Goal: Task Accomplishment & Management: Manage account settings

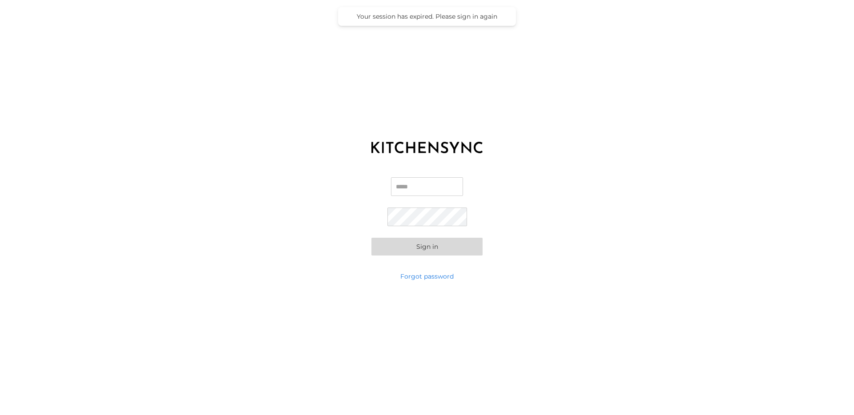
click at [307, 219] on div "Email Password Sign in" at bounding box center [427, 216] width 854 height 111
click at [405, 194] on input "Email" at bounding box center [427, 186] width 72 height 19
type input "**********"
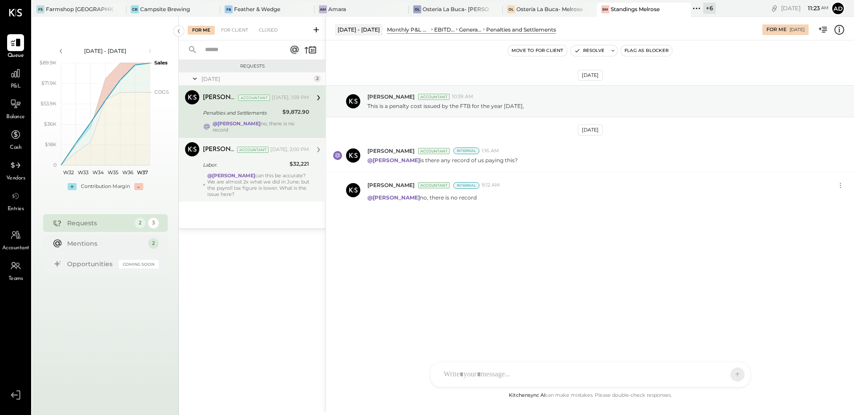
click at [246, 174] on div "@Adolfo Rodriguez can this be accurate? We are almost 2x what we did in June; b…" at bounding box center [258, 185] width 102 height 25
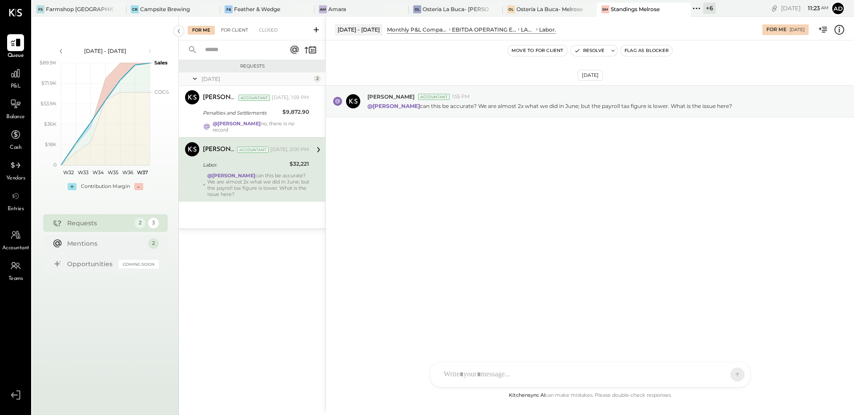
click at [234, 30] on div "For Client" at bounding box center [235, 30] width 36 height 9
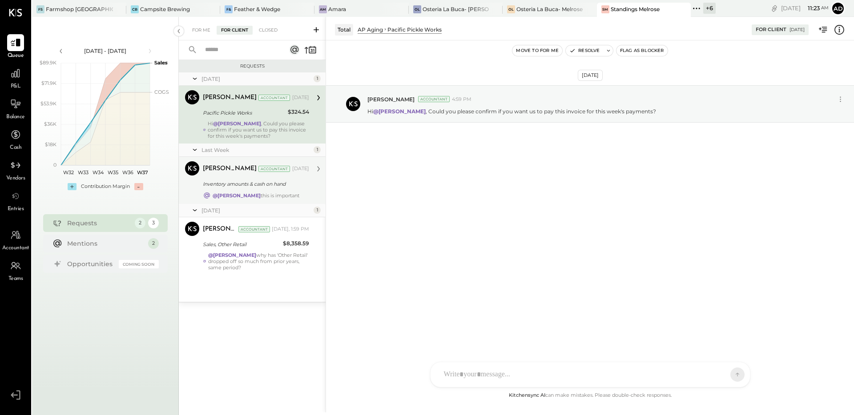
click at [276, 188] on div "Inventory amounts & cash on hand" at bounding box center [255, 184] width 104 height 9
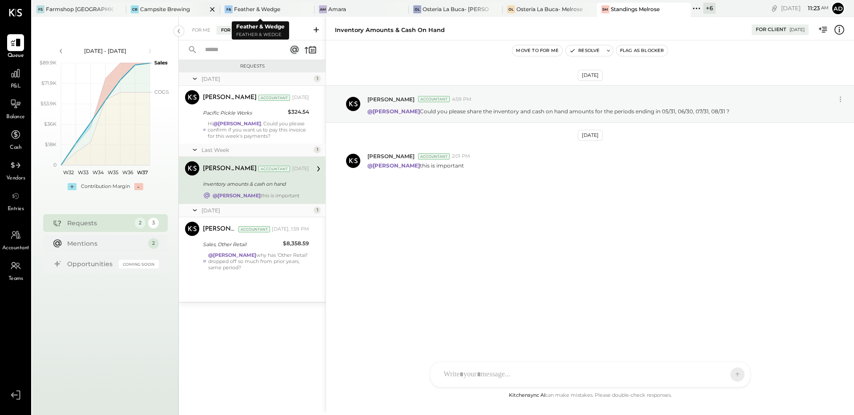
click at [152, 8] on div "Campsite Brewing" at bounding box center [165, 9] width 50 height 8
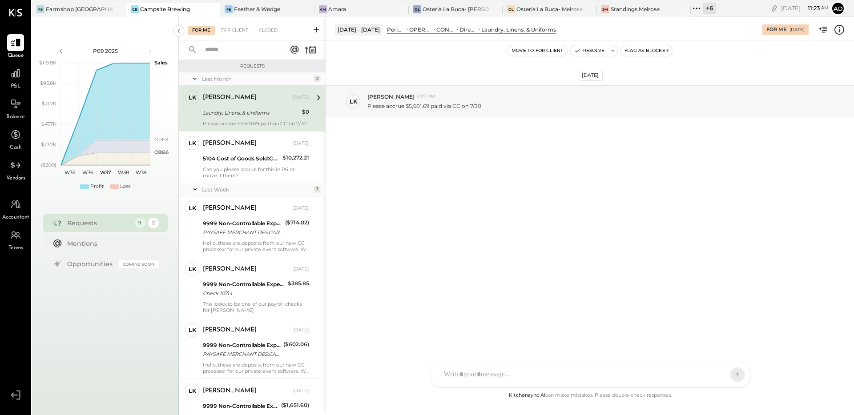
click at [417, 178] on div "Aug 2nd, 2025 LK Landon Kelley 4:27 PM Please accrue $5,601.69 paid via CC on 7…" at bounding box center [590, 123] width 528 height 121
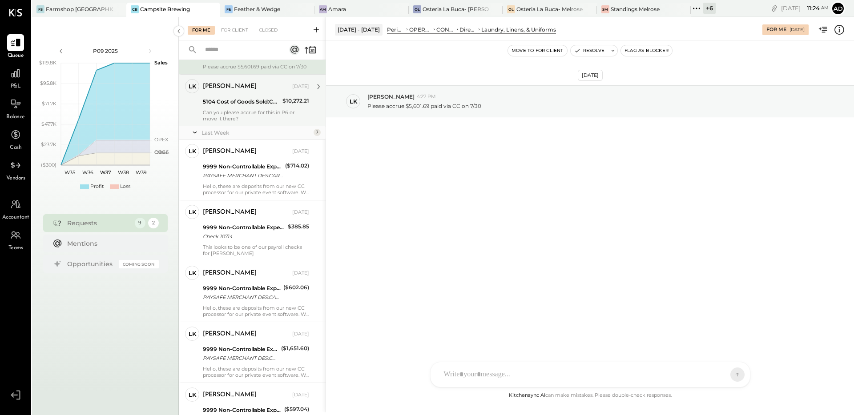
scroll to position [38, 0]
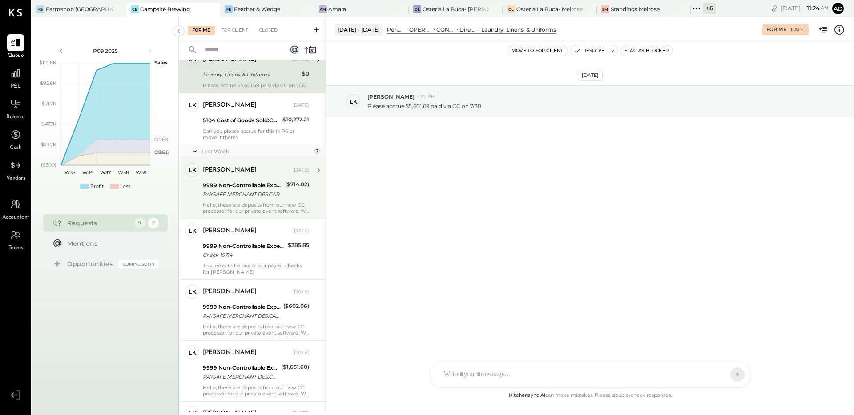
click at [242, 184] on div "9999 Non-Controllable Expenses:Other Income and Expenses:To Be Classified P&L" at bounding box center [243, 185] width 80 height 9
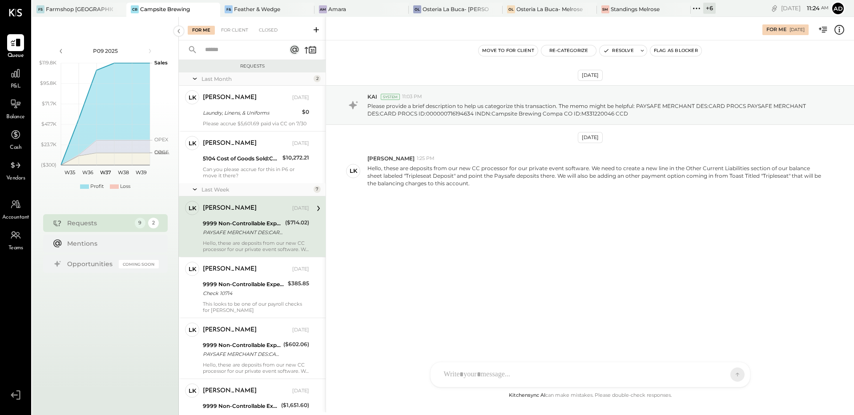
click at [485, 214] on div "Aug 20th, 2025 KAI System 11:03 PM Please provide a brief description to help u…" at bounding box center [590, 162] width 528 height 198
drag, startPoint x: 617, startPoint y: 65, endPoint x: 623, endPoint y: 62, distance: 6.4
click at [617, 65] on div "Aug 20th, 2025 KAI System 11:03 PM Please provide a brief description to help u…" at bounding box center [590, 162] width 528 height 198
click at [631, 54] on button "Resolve" at bounding box center [617, 50] width 37 height 11
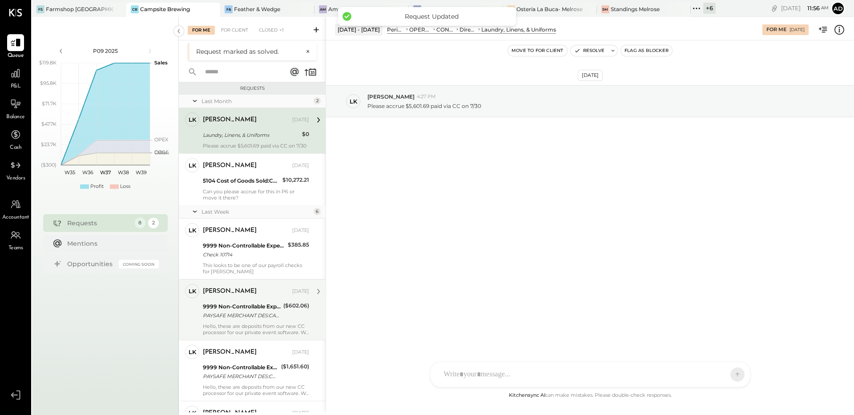
scroll to position [150, 0]
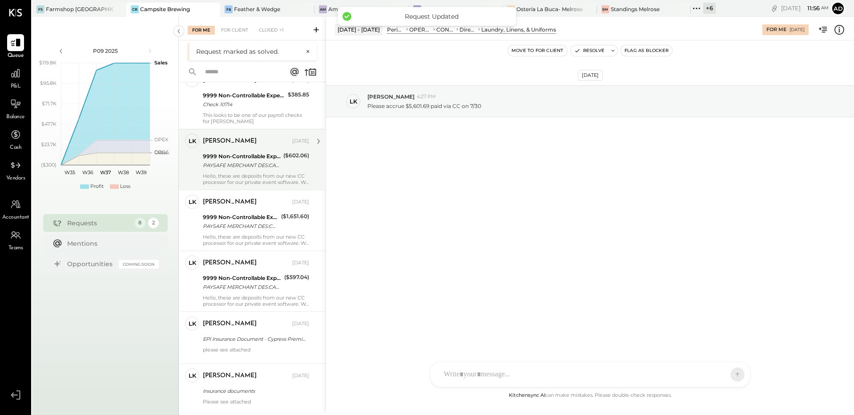
click at [279, 172] on div "Landon Kelley Sep 07, 2025 9999 Non-Controllable Expenses:Other Income and Expe…" at bounding box center [256, 160] width 106 height 52
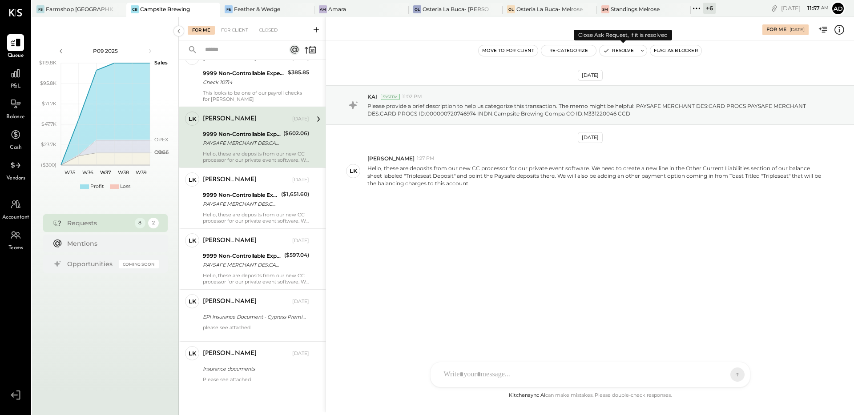
click at [613, 53] on button "Resolve" at bounding box center [617, 50] width 37 height 11
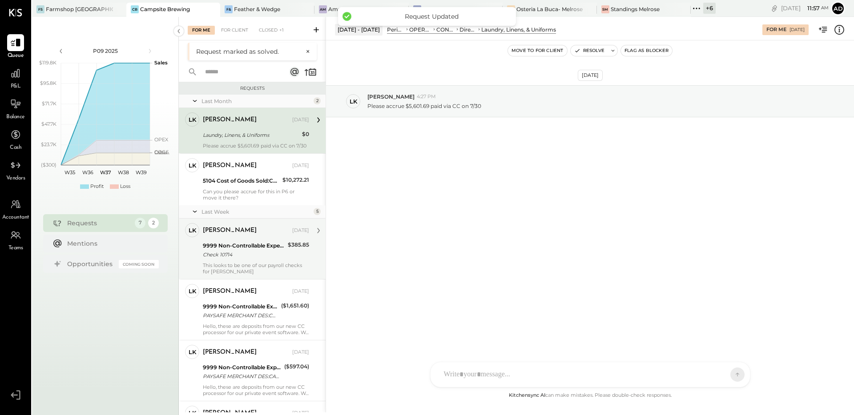
click at [265, 261] on div "Landon Kelley Sep 07, 2025 9999 Non-Controllable Expenses:Other Income and Expe…" at bounding box center [256, 249] width 106 height 52
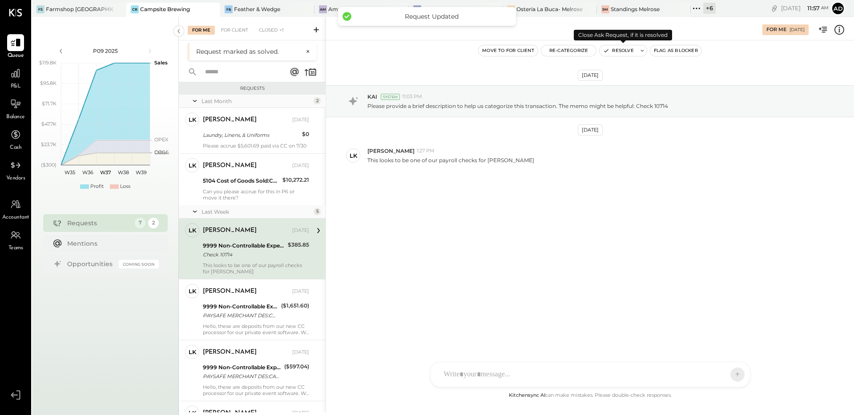
click at [615, 46] on button "Resolve" at bounding box center [617, 50] width 37 height 11
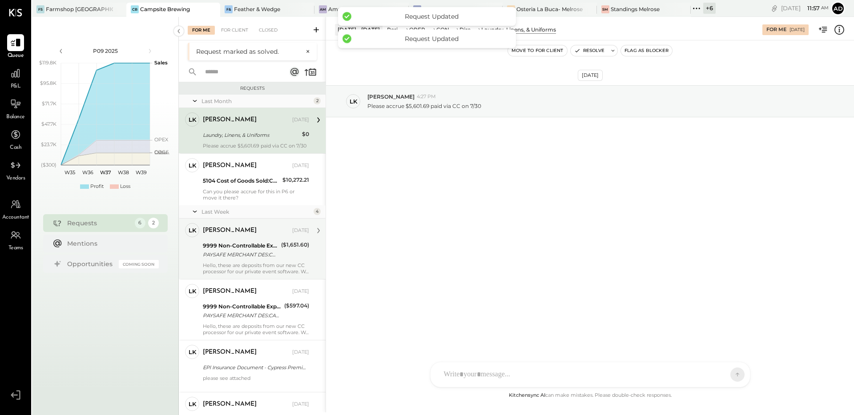
click at [234, 247] on div "9999 Non-Controllable Expenses:Other Income and Expenses:To Be Classified P&L" at bounding box center [241, 245] width 76 height 9
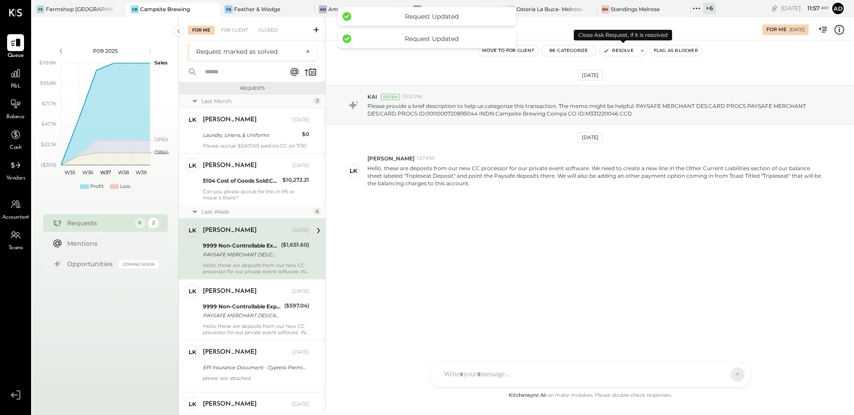
click at [608, 49] on icon "button" at bounding box center [606, 51] width 6 height 6
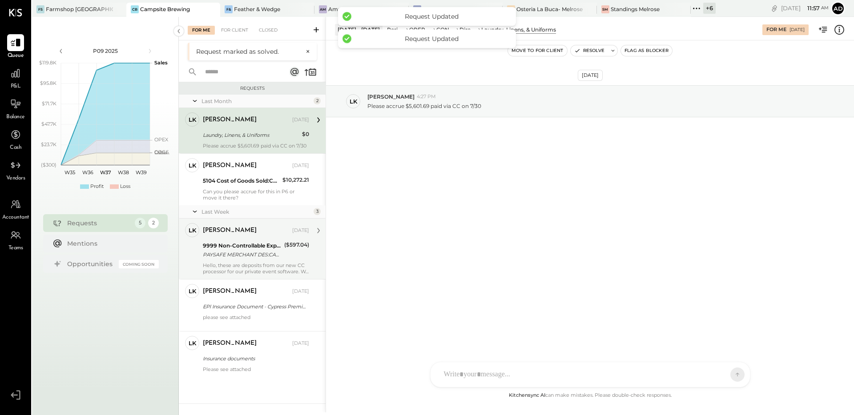
click at [235, 246] on div "9999 Non-Controllable Expenses:Other Income and Expenses:To Be Classified P&L" at bounding box center [242, 245] width 79 height 9
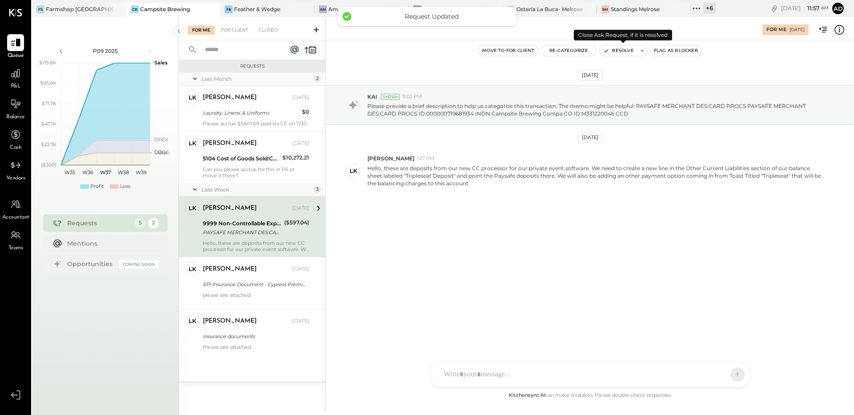
click at [615, 49] on button "Resolve" at bounding box center [617, 50] width 37 height 11
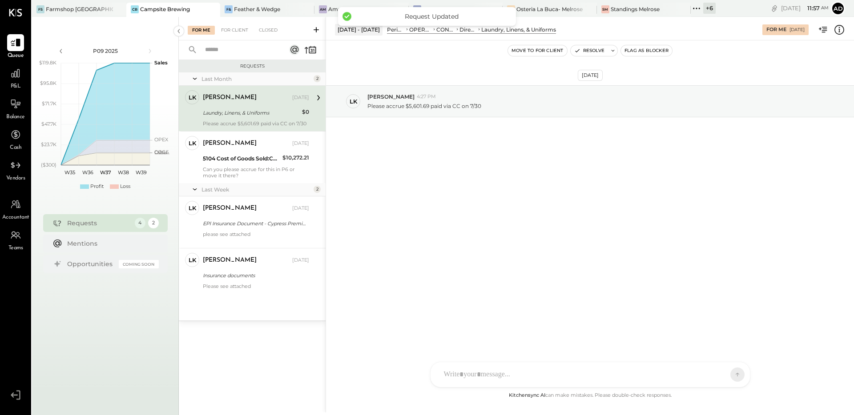
click at [238, 304] on div "Last Month 2 LK Landon Kelley Owner Landon Kelley Aug 02, 2025 Laundry, Linens,…" at bounding box center [252, 196] width 147 height 248
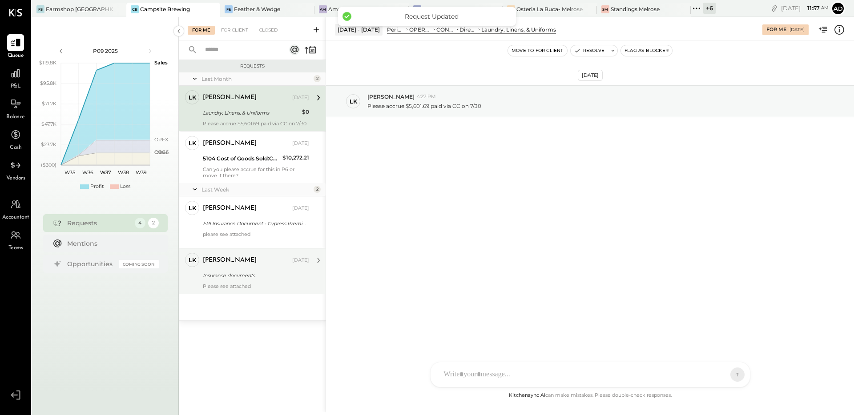
click at [232, 277] on div "Insurance documents" at bounding box center [255, 275] width 104 height 9
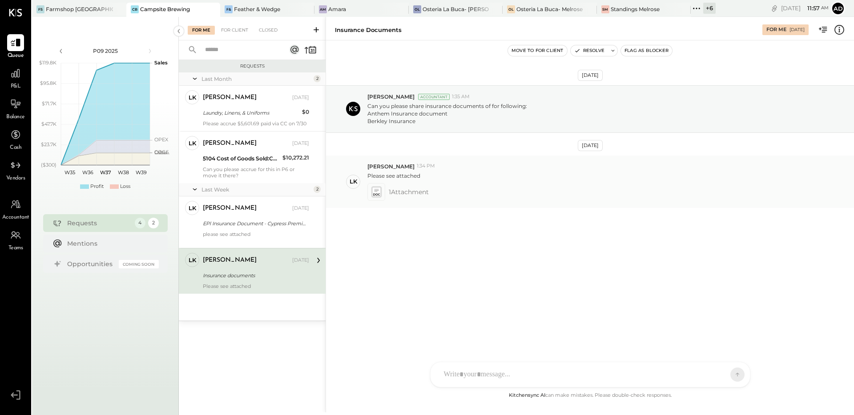
click at [376, 191] on icon at bounding box center [375, 192] width 9 height 10
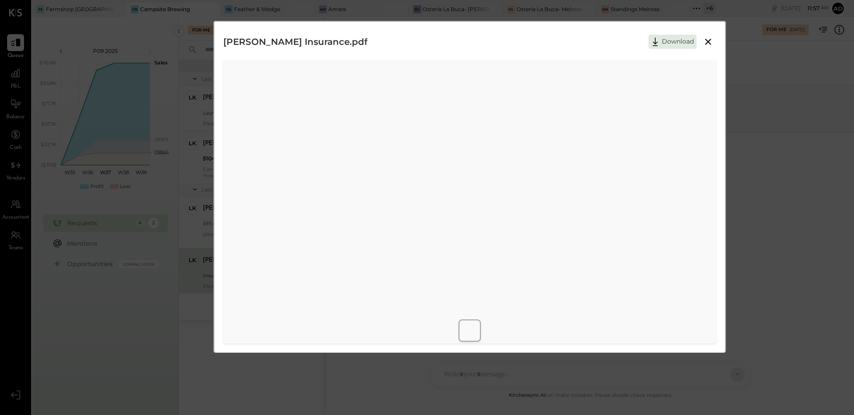
click at [704, 44] on icon at bounding box center [707, 41] width 11 height 11
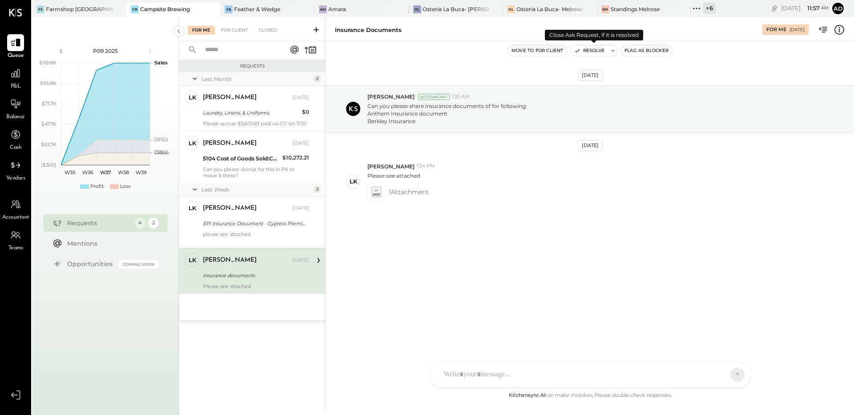
click at [578, 51] on icon "button" at bounding box center [577, 51] width 6 height 6
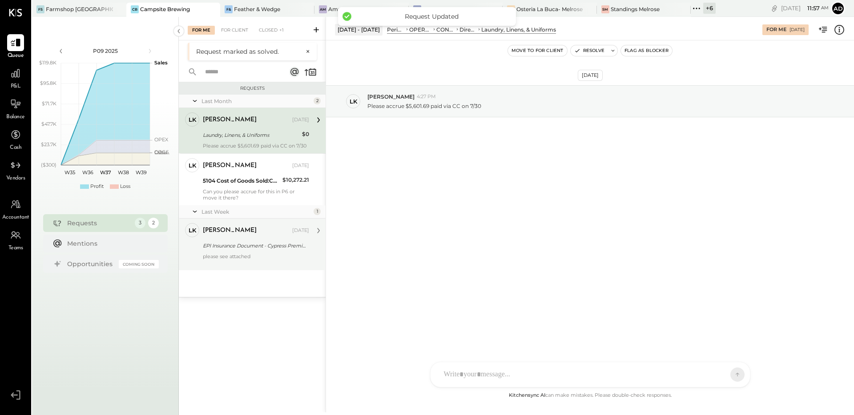
click at [233, 237] on div "Landon Kelley Sep 07, 2025" at bounding box center [256, 230] width 106 height 15
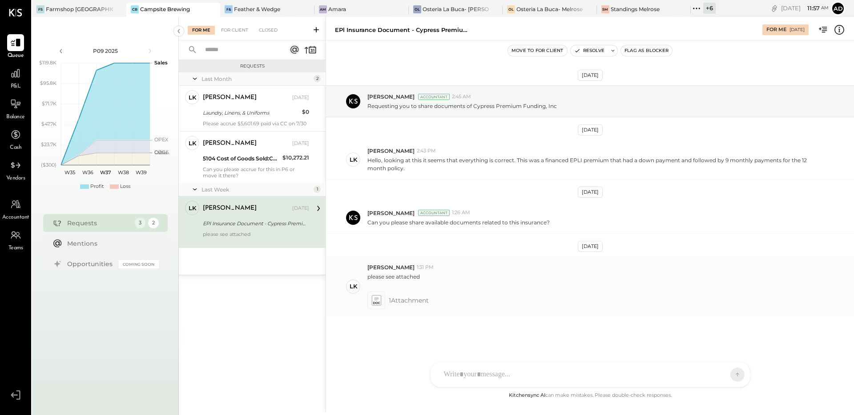
click at [377, 299] on icon at bounding box center [376, 299] width 4 height 3
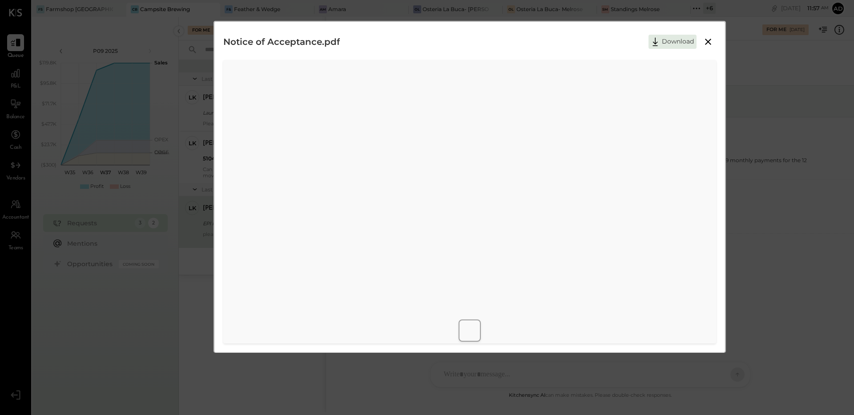
click at [702, 40] on icon at bounding box center [707, 41] width 11 height 11
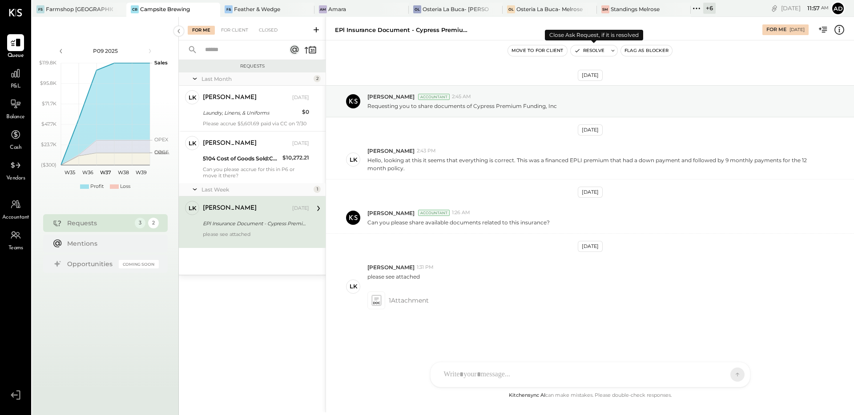
click at [587, 52] on button "Resolve" at bounding box center [588, 50] width 37 height 11
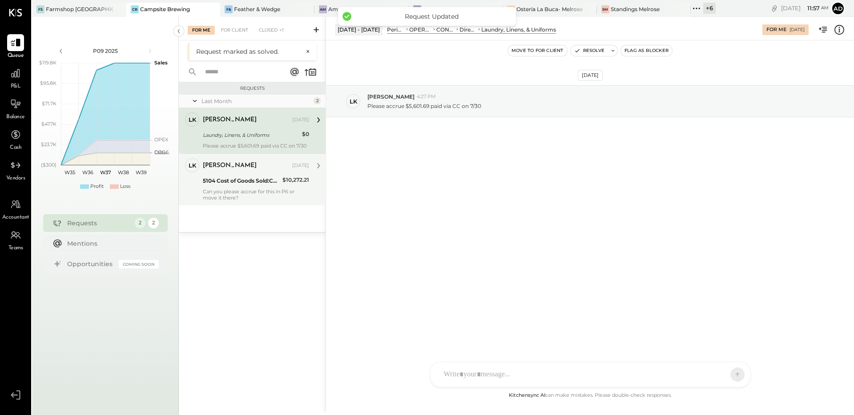
click at [258, 190] on div "Can you please accrue for this in P6 or move it there?" at bounding box center [256, 195] width 106 height 12
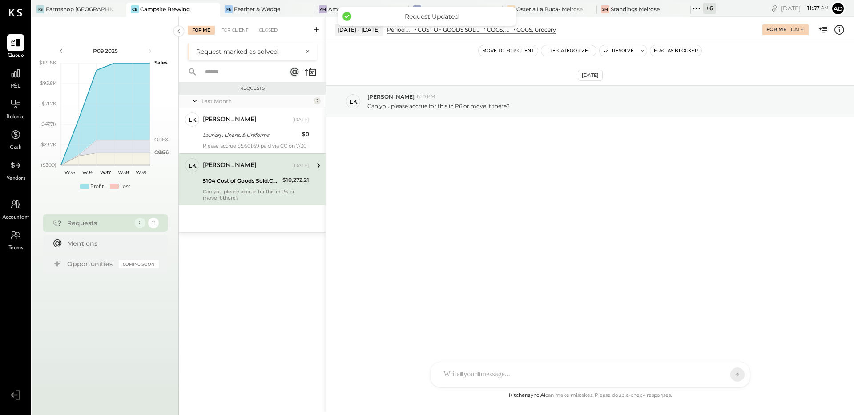
click at [838, 30] on icon at bounding box center [839, 30] width 12 height 12
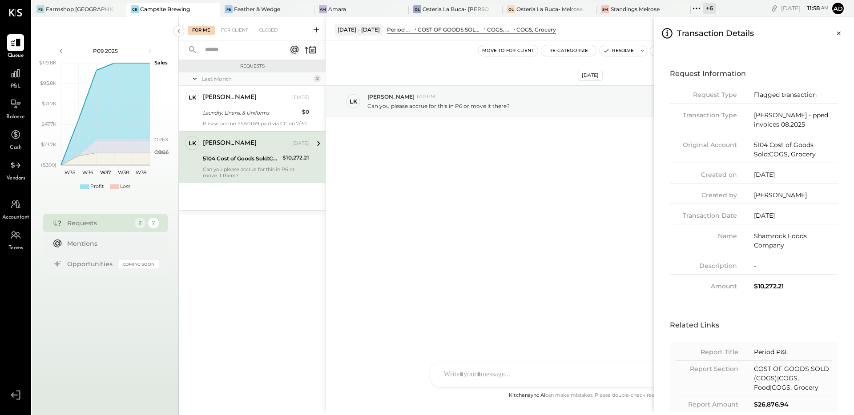
scroll to position [1, 0]
click at [837, 33] on icon "Close panel" at bounding box center [838, 33] width 9 height 9
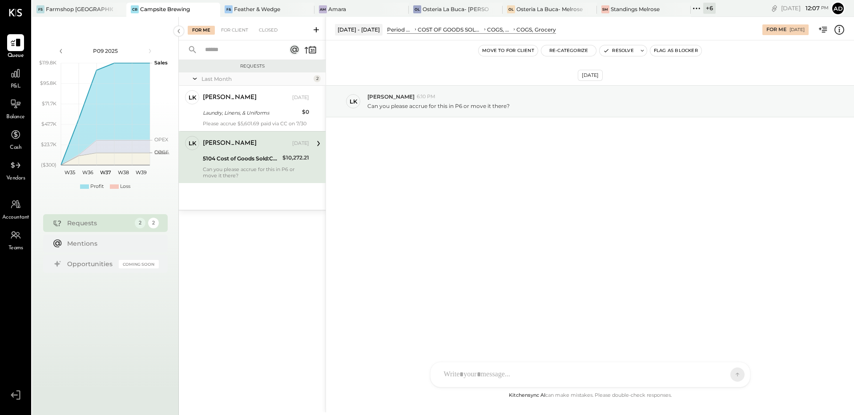
click at [590, 210] on div "Aug 26th, 2025 LK Landon Kelley 6:10 PM Can you please accrue for this in P6 or…" at bounding box center [590, 215] width 528 height 350
click at [574, 142] on div "Aug 26th, 2025 LK Landon Kelley 6:10 PM Can you please accrue for this in P6 or…" at bounding box center [590, 123] width 528 height 121
click at [611, 52] on button "Resolve" at bounding box center [617, 50] width 37 height 11
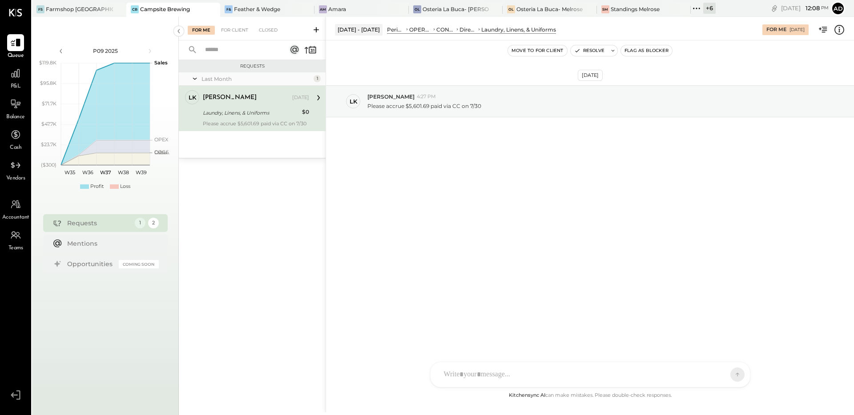
click at [539, 151] on div "Aug 2nd, 2025 LK Landon Kelley 4:27 PM Please accrue $5,601.69 paid via CC on 7…" at bounding box center [590, 123] width 528 height 121
click at [836, 32] on icon at bounding box center [839, 30] width 12 height 12
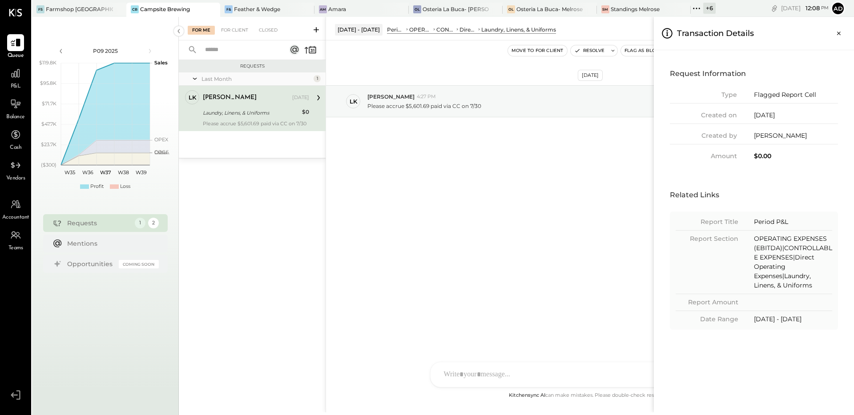
click at [488, 28] on div "For Me For Client Closed Requests Last Month 1 LK Landon Kelley Owner Landon Ke…" at bounding box center [516, 215] width 675 height 396
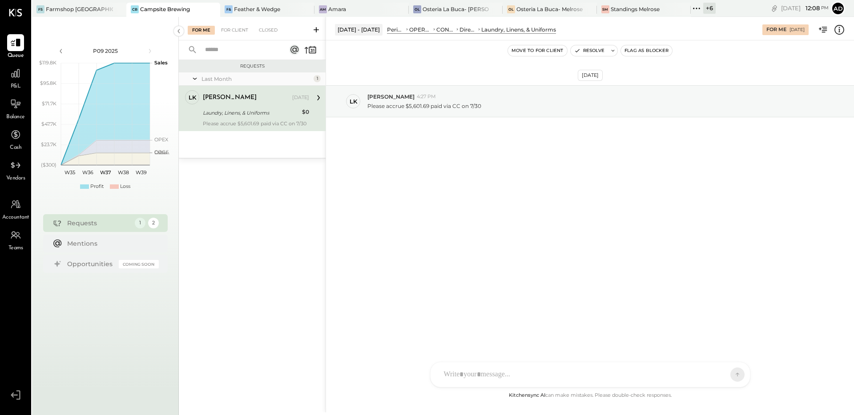
click at [459, 28] on icon at bounding box center [457, 29] width 4 height 9
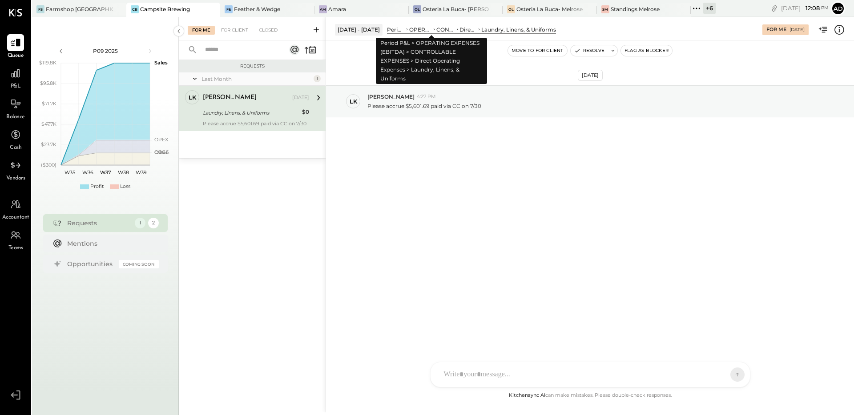
click at [429, 28] on div "OPERATING EXPENSES (EBITDA)" at bounding box center [420, 30] width 23 height 8
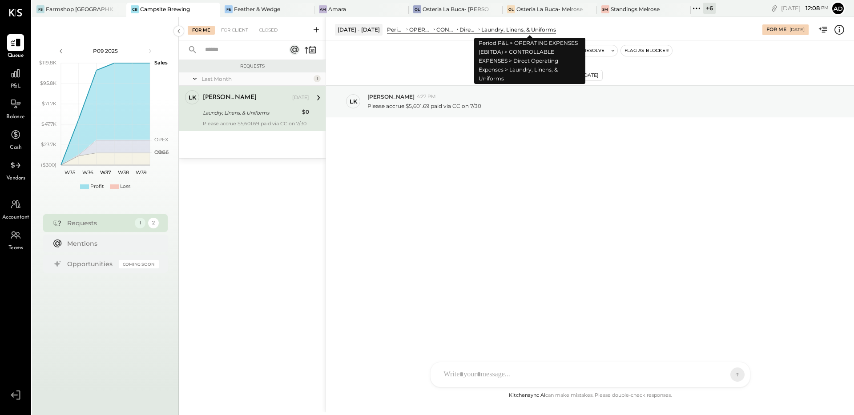
click at [514, 27] on div "Laundry, Linens, & Uniforms" at bounding box center [518, 30] width 75 height 8
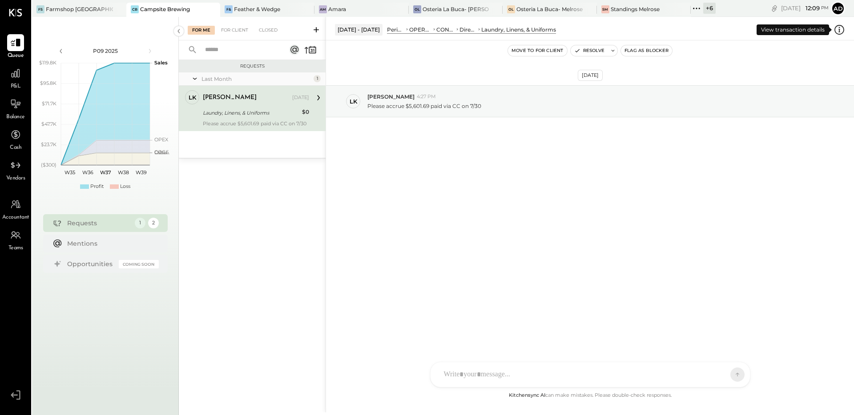
click at [841, 30] on icon at bounding box center [839, 30] width 12 height 12
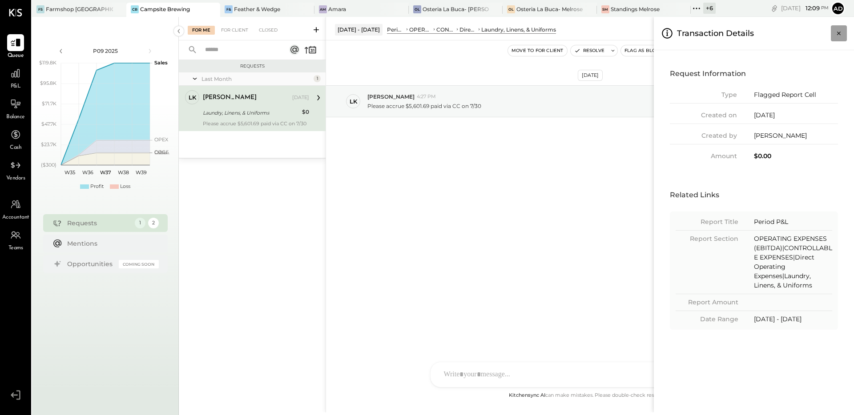
click at [839, 30] on icon "Close panel" at bounding box center [838, 33] width 9 height 9
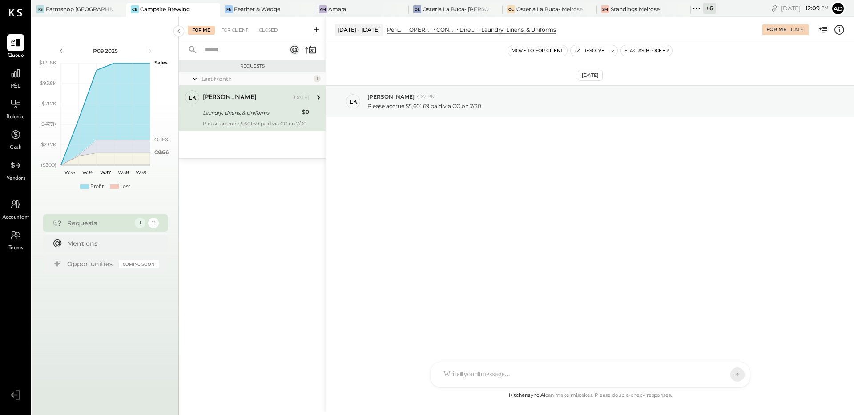
click at [436, 31] on icon at bounding box center [434, 29] width 4 height 9
click at [839, 30] on icon at bounding box center [839, 30] width 12 height 12
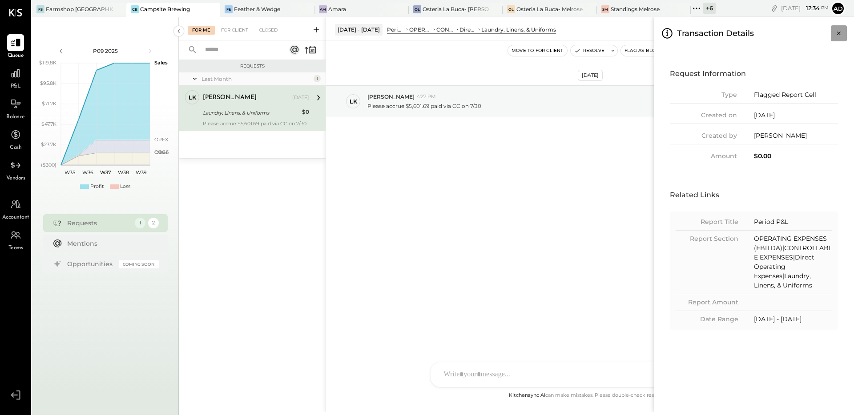
click at [835, 33] on icon "Close panel" at bounding box center [838, 33] width 9 height 9
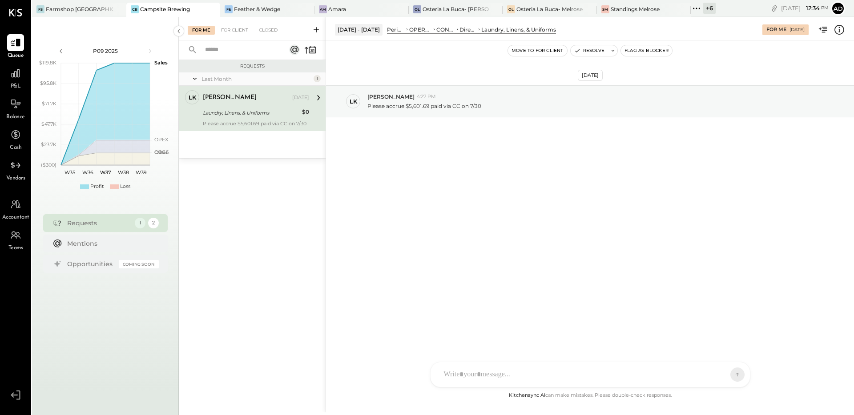
click at [490, 197] on div "Aug 2nd, 2025 LK Landon Kelley 4:27 PM Please accrue $5,601.69 paid via CC on 7…" at bounding box center [590, 215] width 528 height 350
click at [585, 52] on button "Resolve" at bounding box center [588, 50] width 37 height 11
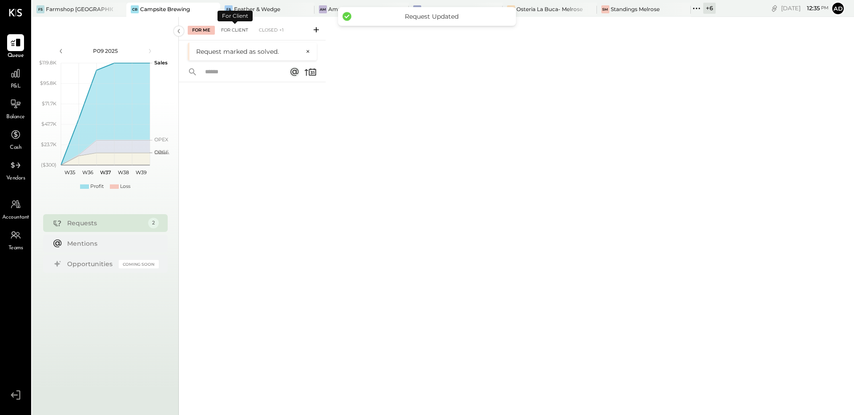
click at [235, 28] on div "For Client" at bounding box center [235, 30] width 36 height 9
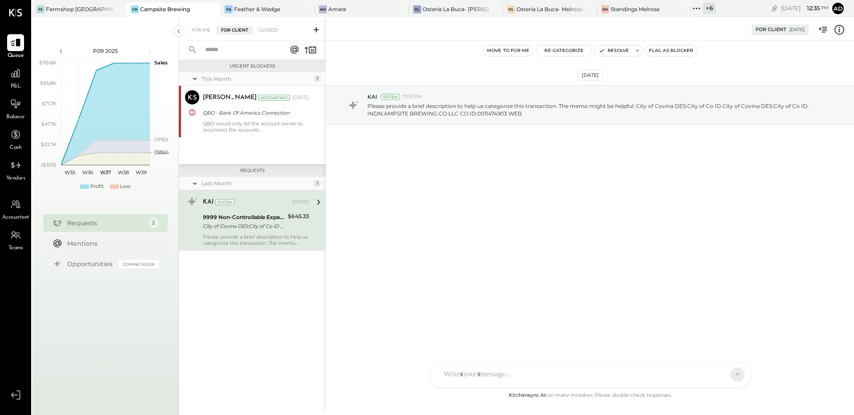
click at [452, 210] on div "Aug 20th, 2025 KAI System 11:03 PM Please provide a brief description to help u…" at bounding box center [590, 215] width 528 height 350
click at [433, 160] on div "Aug 20th, 2025 KAI System 11:03 PM Please provide a brief description to help u…" at bounding box center [590, 127] width 528 height 129
click at [502, 166] on div "Aug 20th, 2025 KAI System 11:03 PM Please provide a brief description to help u…" at bounding box center [590, 127] width 528 height 129
